Goal: Check status

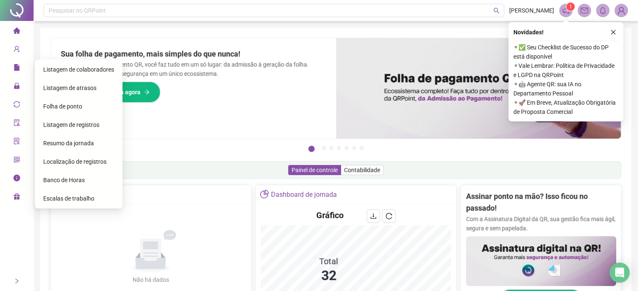
click at [65, 107] on span "Folha de ponto" at bounding box center [62, 106] width 39 height 7
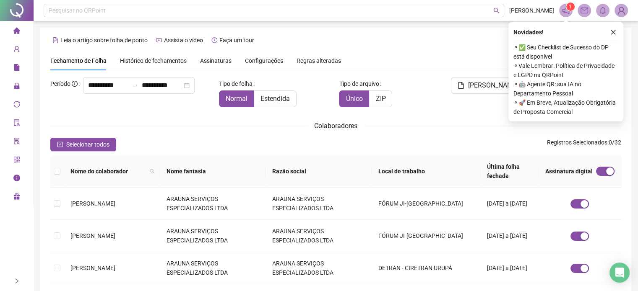
scroll to position [26, 0]
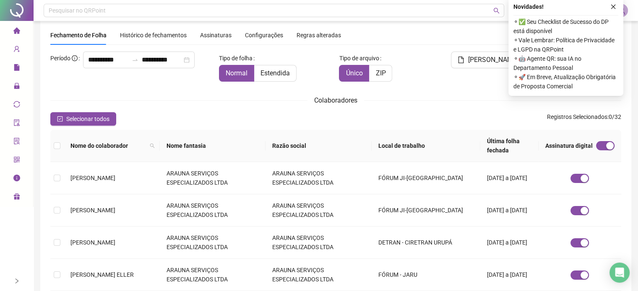
click at [204, 33] on span "Assinaturas" at bounding box center [215, 35] width 31 height 6
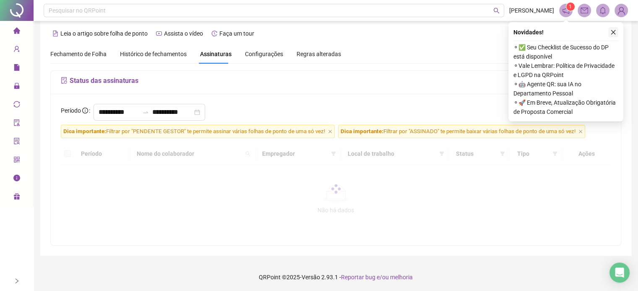
click at [612, 29] on icon "close" at bounding box center [613, 32] width 6 height 6
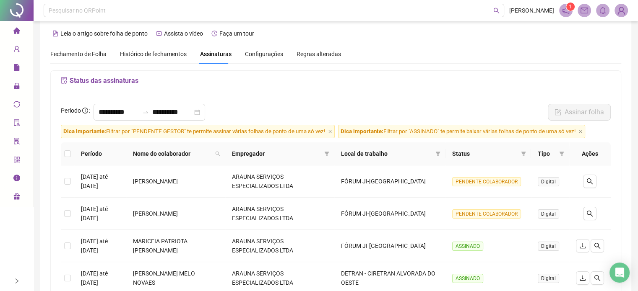
scroll to position [158, 0]
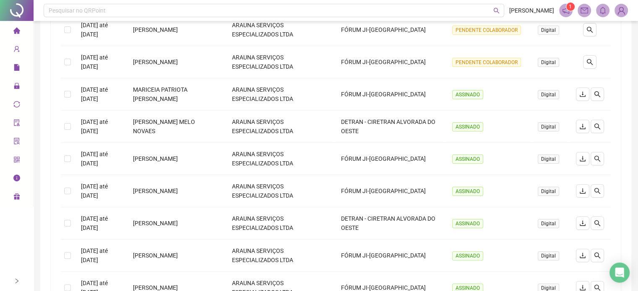
drag, startPoint x: 633, startPoint y: 123, endPoint x: 636, endPoint y: 107, distance: 16.7
click at [636, 107] on div "**********" at bounding box center [336, 131] width 604 height 579
drag, startPoint x: 637, startPoint y: 134, endPoint x: 639, endPoint y: 126, distance: 8.1
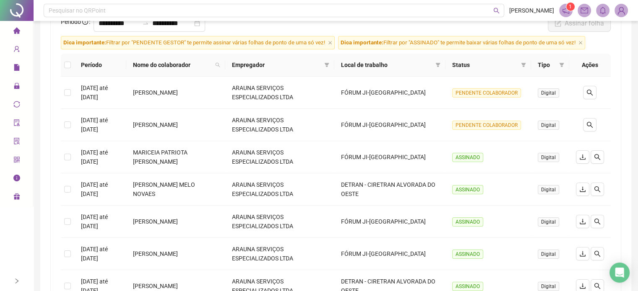
drag, startPoint x: 636, startPoint y: 96, endPoint x: 637, endPoint y: 85, distance: 11.0
click at [637, 85] on div "**********" at bounding box center [336, 193] width 604 height 579
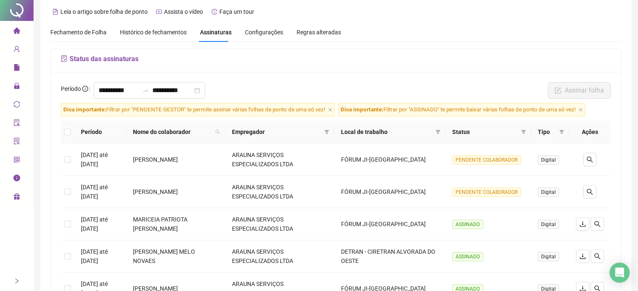
scroll to position [0, 0]
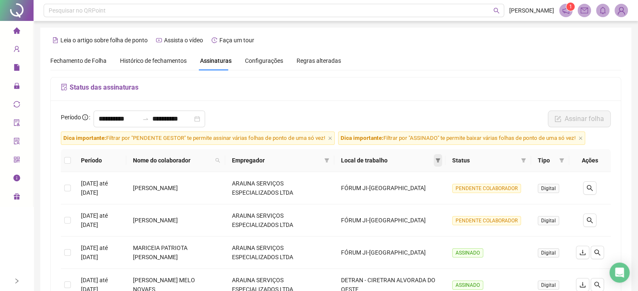
click at [437, 161] on icon "filter" at bounding box center [437, 160] width 5 height 5
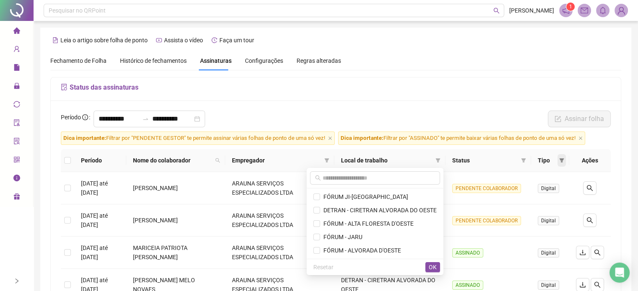
click at [560, 158] on icon "filter" at bounding box center [561, 160] width 5 height 5
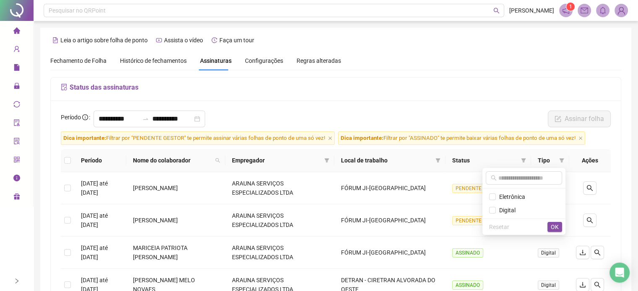
click at [459, 79] on div "Status das assinaturas" at bounding box center [336, 89] width 570 height 23
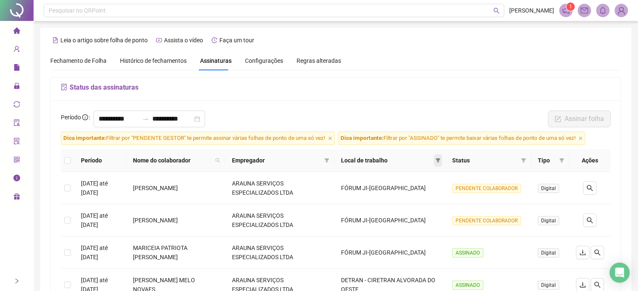
click at [442, 160] on span at bounding box center [437, 160] width 8 height 13
click at [525, 159] on icon "filter" at bounding box center [523, 160] width 5 height 5
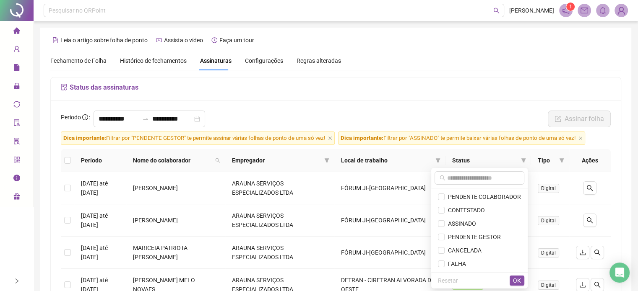
click at [500, 189] on ul "PENDENTE COLABORADOR CONTESTADO ASSINADO PENDENTE GESTOR CANCELADA FALHA" at bounding box center [479, 231] width 96 height 84
click at [468, 197] on span "PENDENTE COLABORADOR" at bounding box center [482, 197] width 76 height 7
click at [516, 283] on span "OK" at bounding box center [517, 280] width 8 height 9
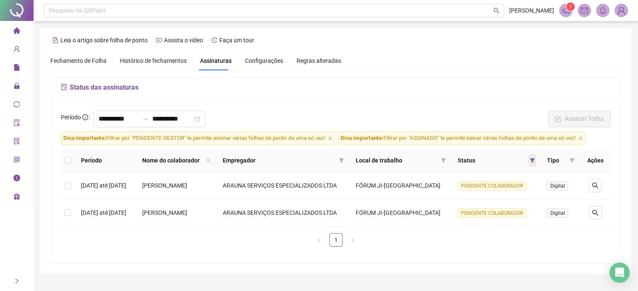
click at [534, 163] on icon "filter" at bounding box center [531, 160] width 5 height 5
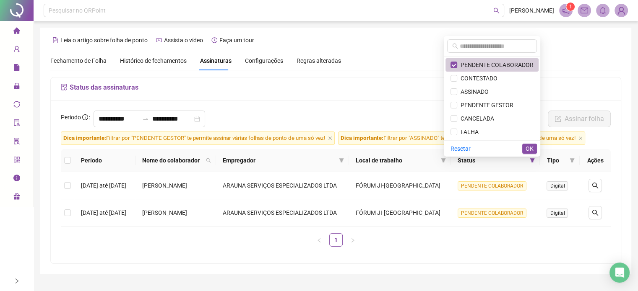
click at [498, 66] on span "PENDENTE COLABORADOR" at bounding box center [495, 65] width 76 height 7
click at [368, 99] on div "Status das assinaturas" at bounding box center [336, 89] width 570 height 23
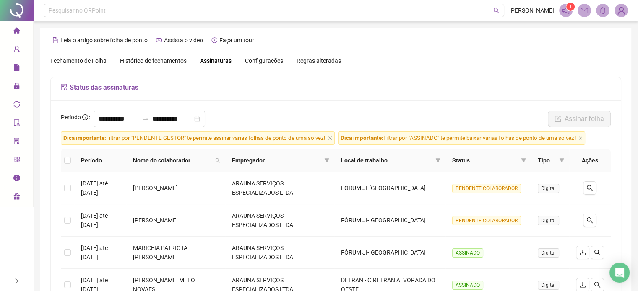
click at [392, 86] on h5 "Status das assinaturas" at bounding box center [336, 88] width 550 height 10
